Goal: Navigation & Orientation: Find specific page/section

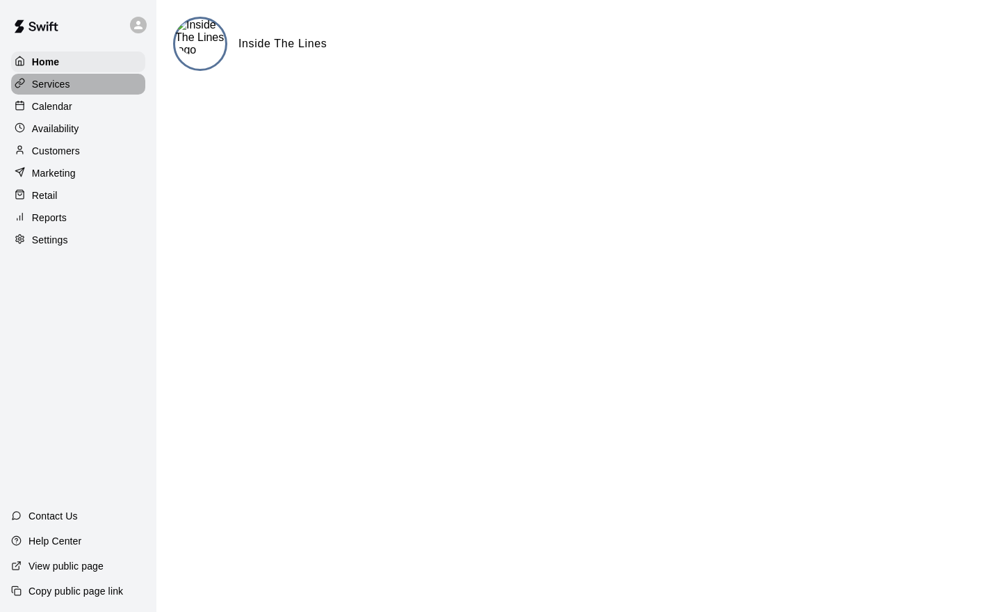
click at [48, 91] on p "Services" at bounding box center [51, 84] width 38 height 14
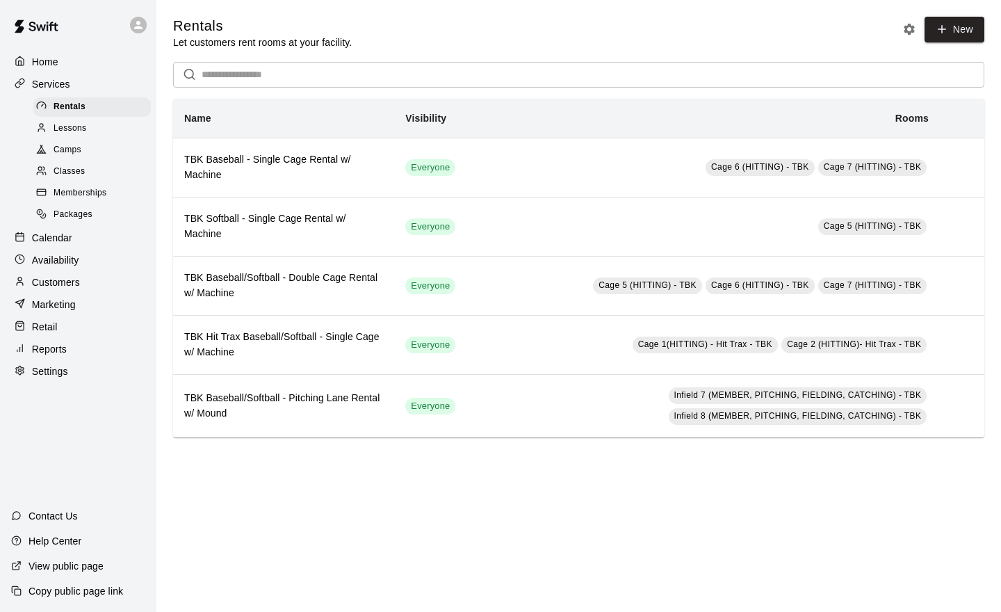
click at [77, 195] on span "Memberships" at bounding box center [80, 193] width 53 height 14
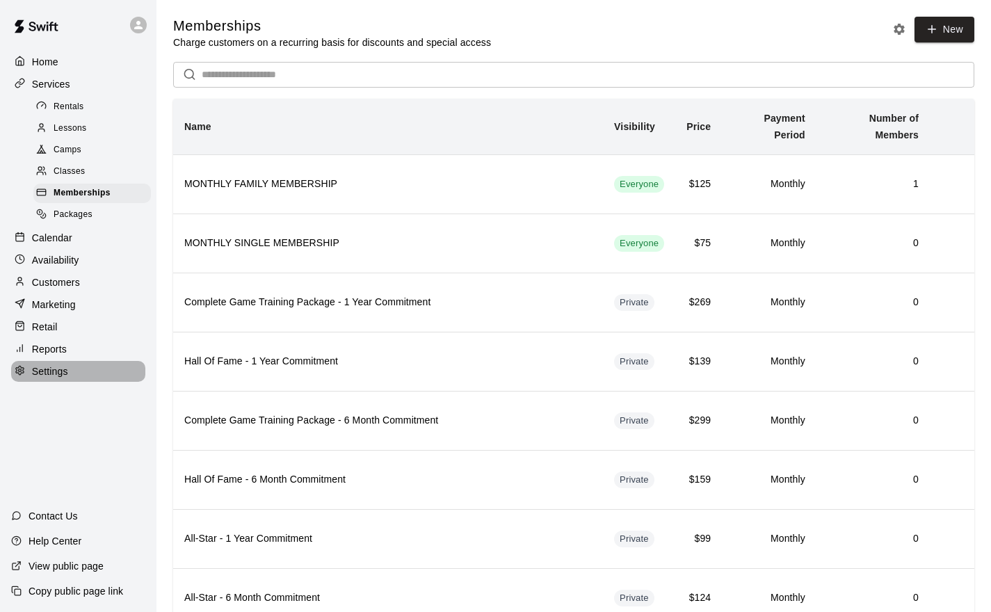
click at [45, 378] on p "Settings" at bounding box center [50, 371] width 36 height 14
select select "**"
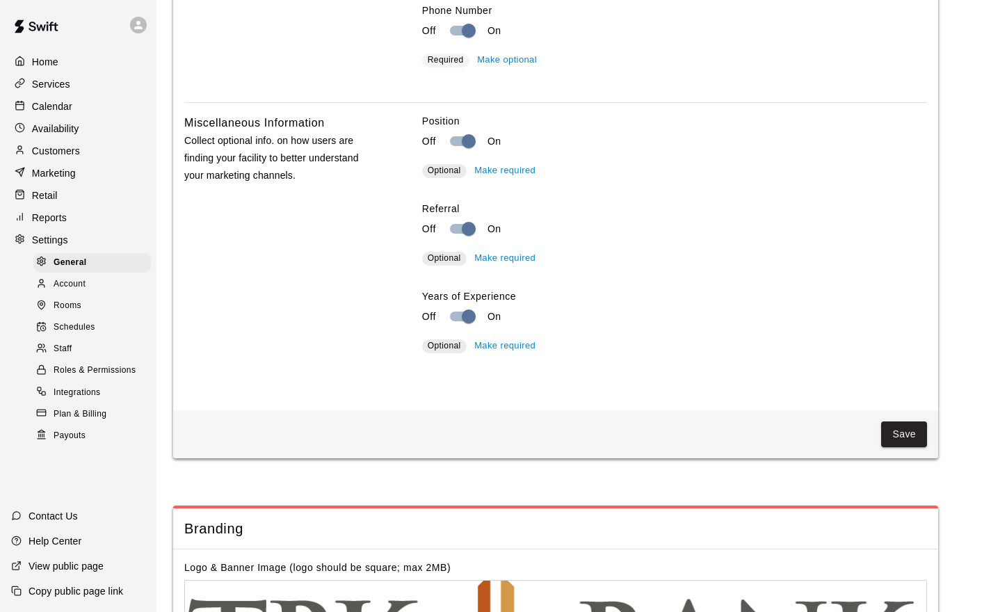
scroll to position [2737, 0]
click at [47, 64] on p "Home" at bounding box center [45, 62] width 26 height 14
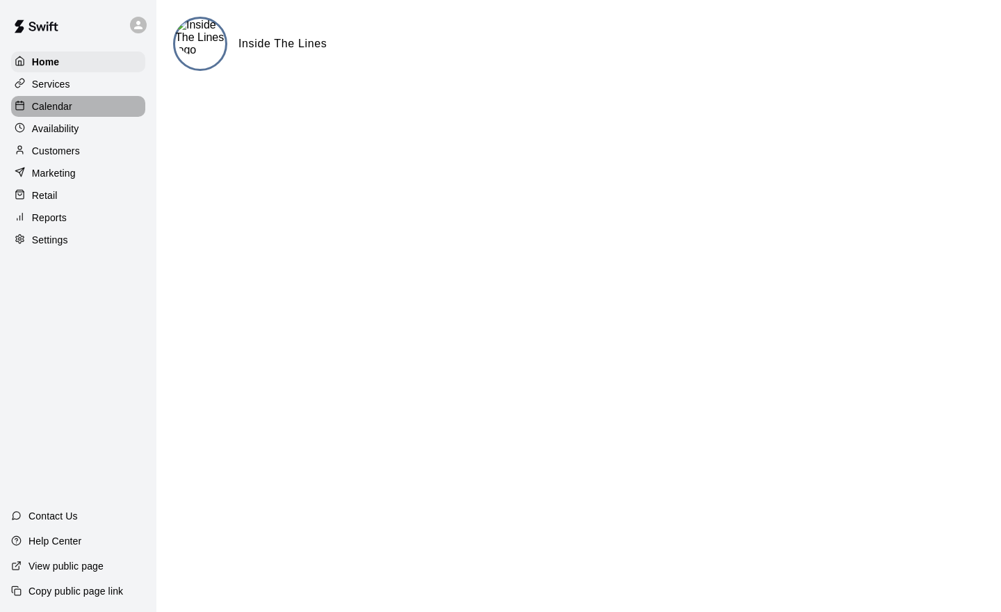
click at [55, 104] on p "Calendar" at bounding box center [52, 106] width 40 height 14
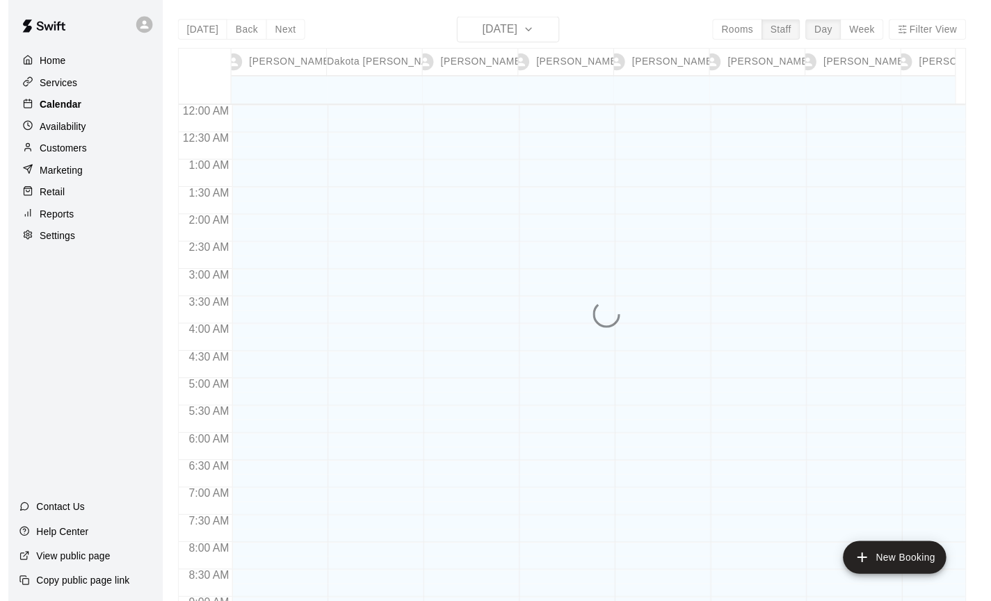
scroll to position [786, 0]
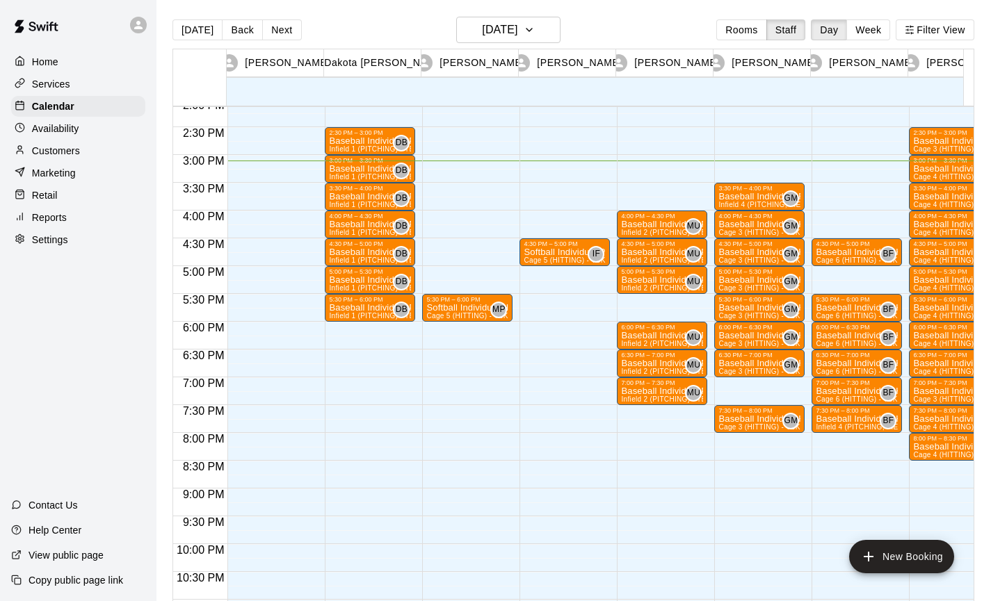
click at [73, 580] on p "Copy public page link" at bounding box center [76, 581] width 95 height 14
